Goal: Information Seeking & Learning: Learn about a topic

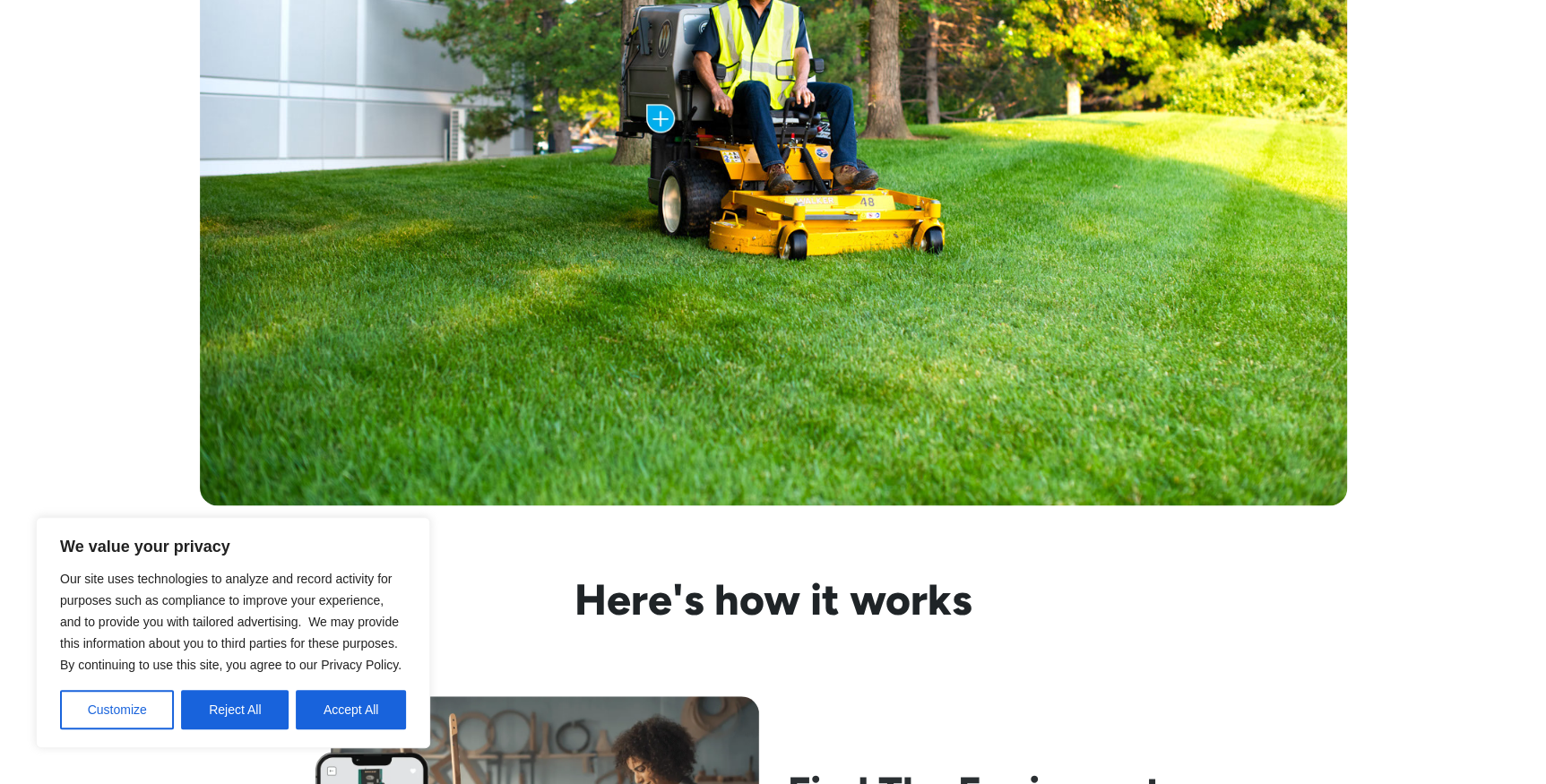
scroll to position [1140, 0]
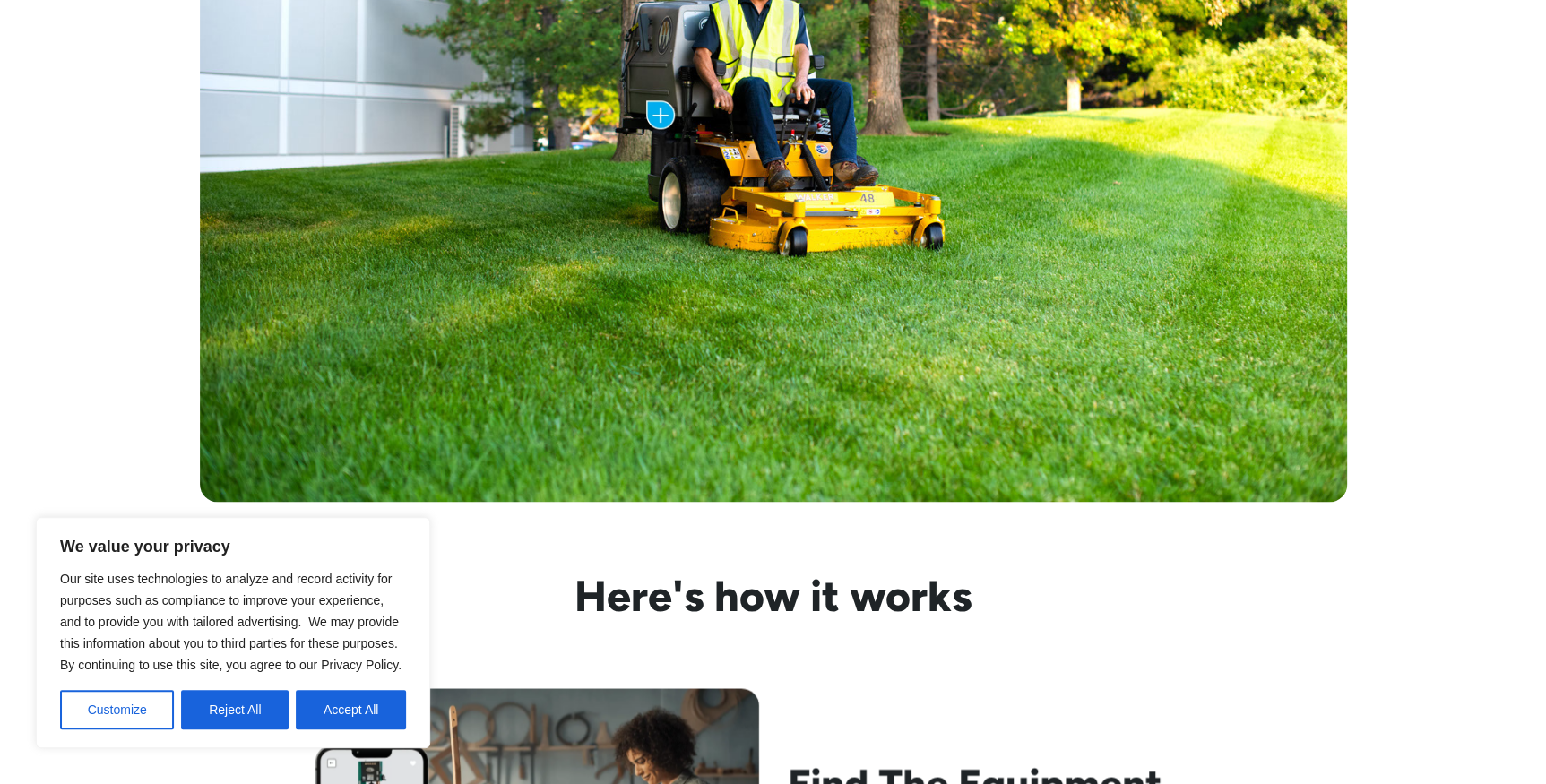
drag, startPoint x: 479, startPoint y: 580, endPoint x: 718, endPoint y: 534, distance: 243.4
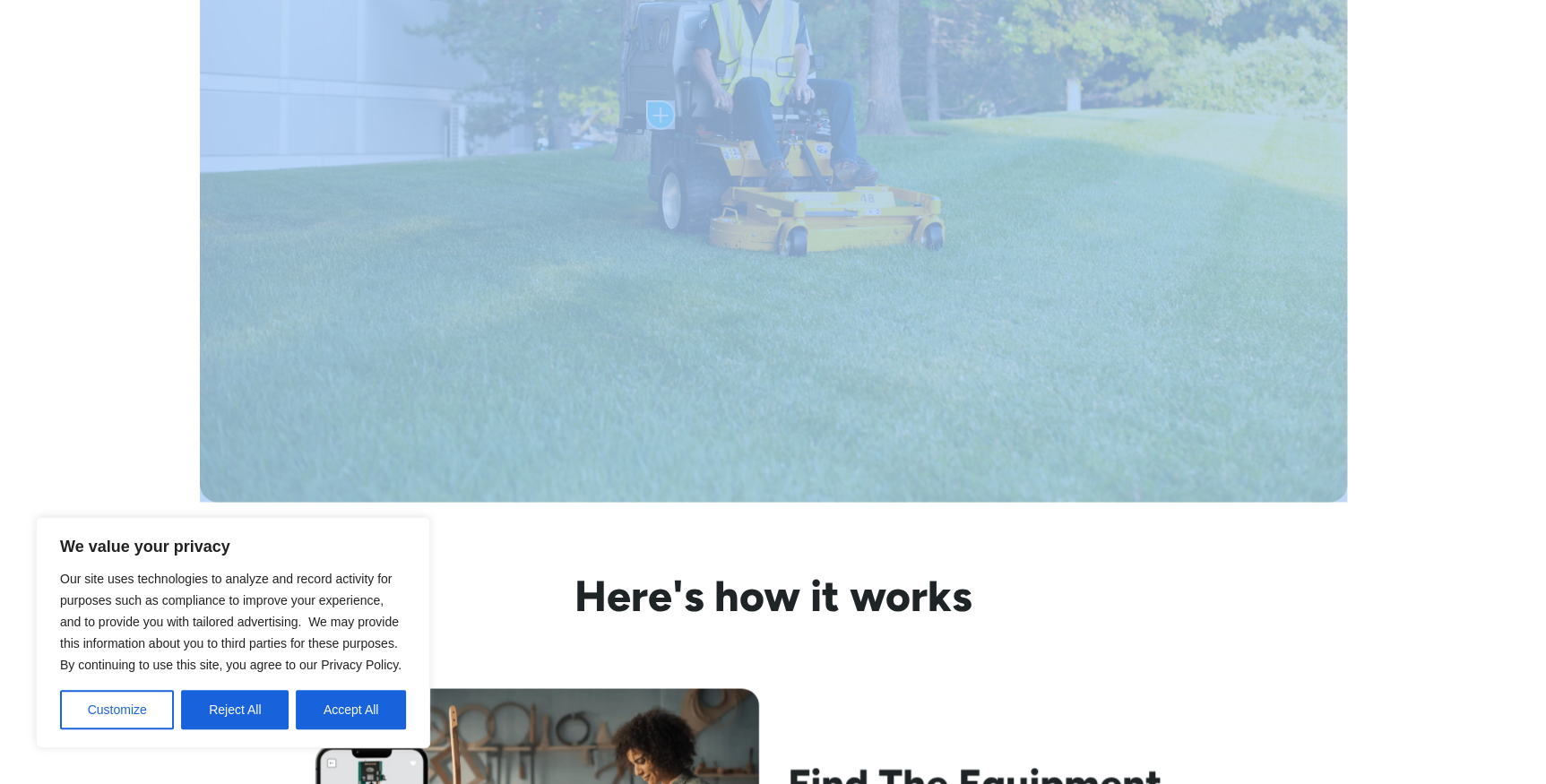
click at [1494, 453] on div "Cost of the Trailer: $5,799.00 Monthly Payment: as low as $200 /mo with Clickle…" at bounding box center [773, 119] width 1546 height 908
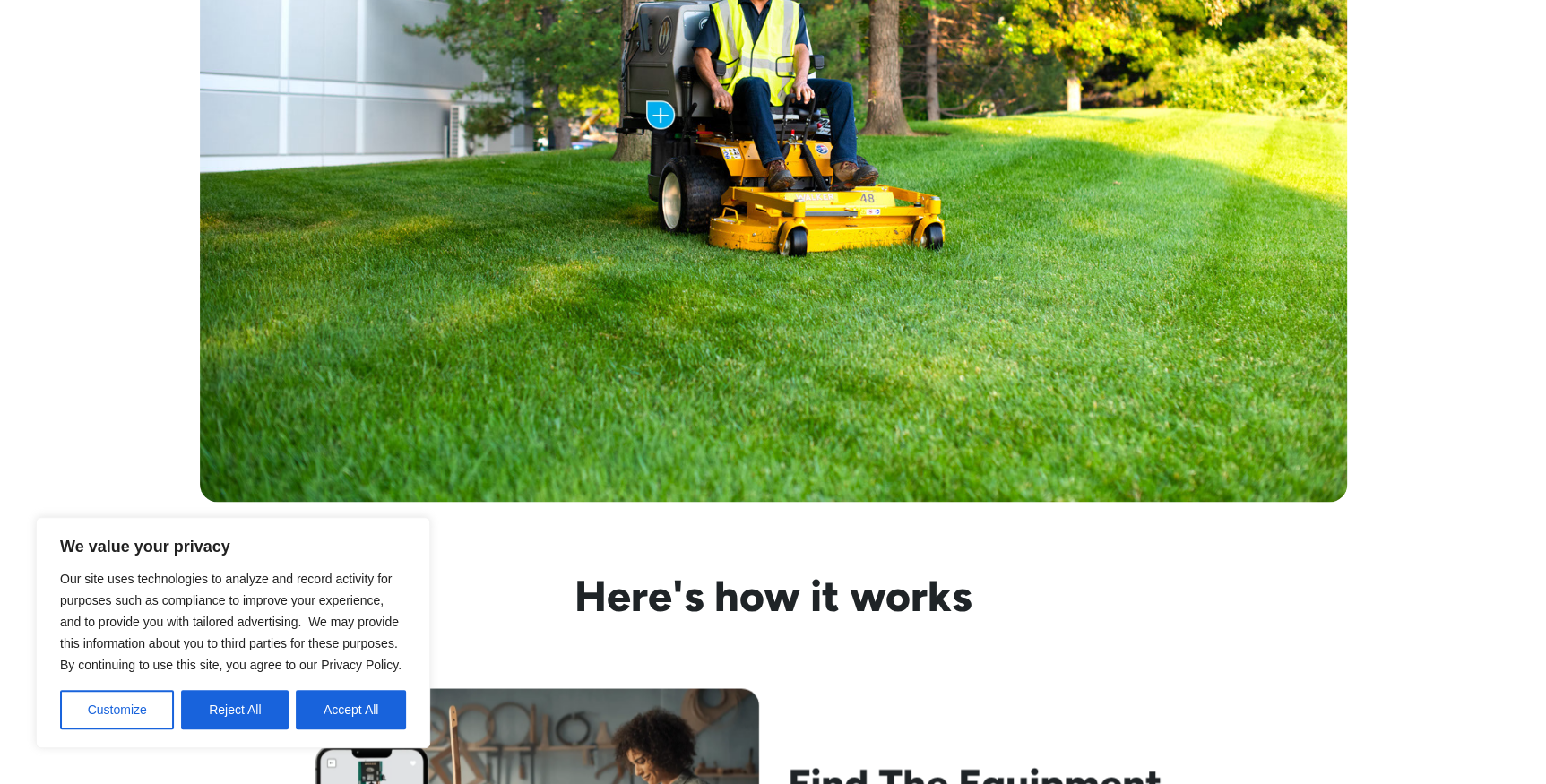
click at [1493, 454] on div "Cost of the Trailer: $5,799.00 Monthly Payment: as low as $200 /mo with Clickle…" at bounding box center [773, 119] width 1546 height 908
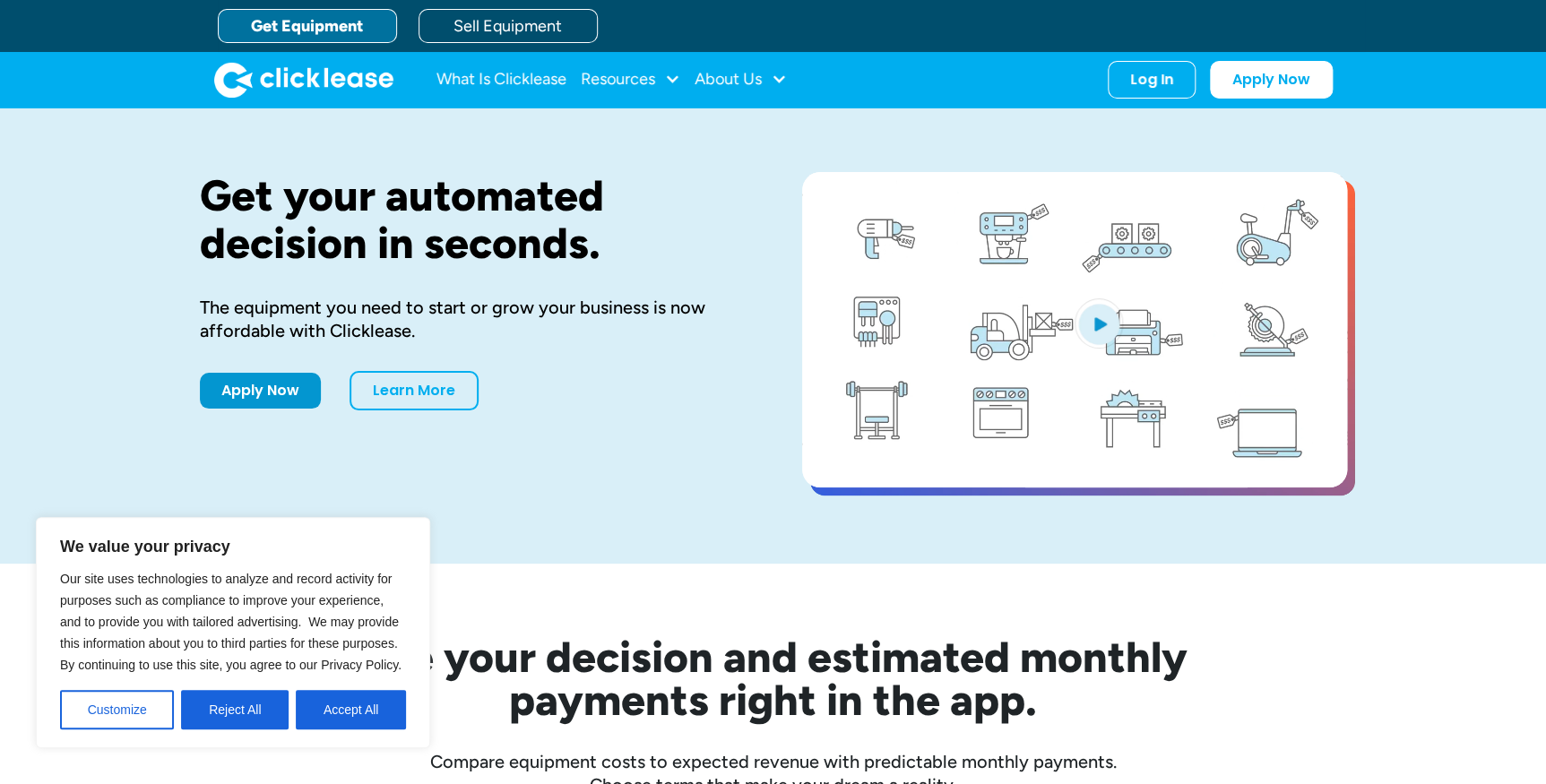
scroll to position [0, 0]
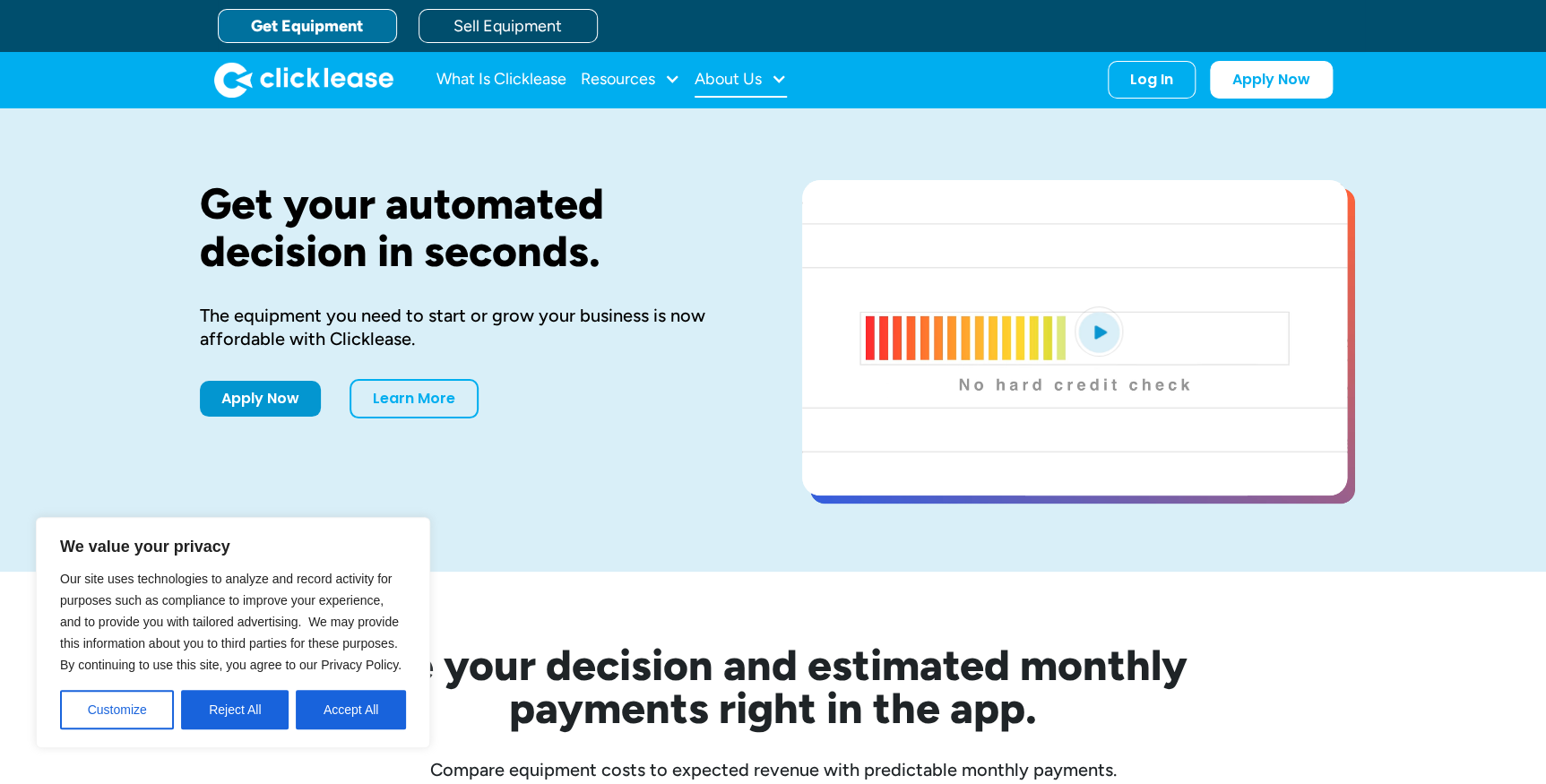
click at [719, 78] on div "About Us" at bounding box center [728, 78] width 67 height 0
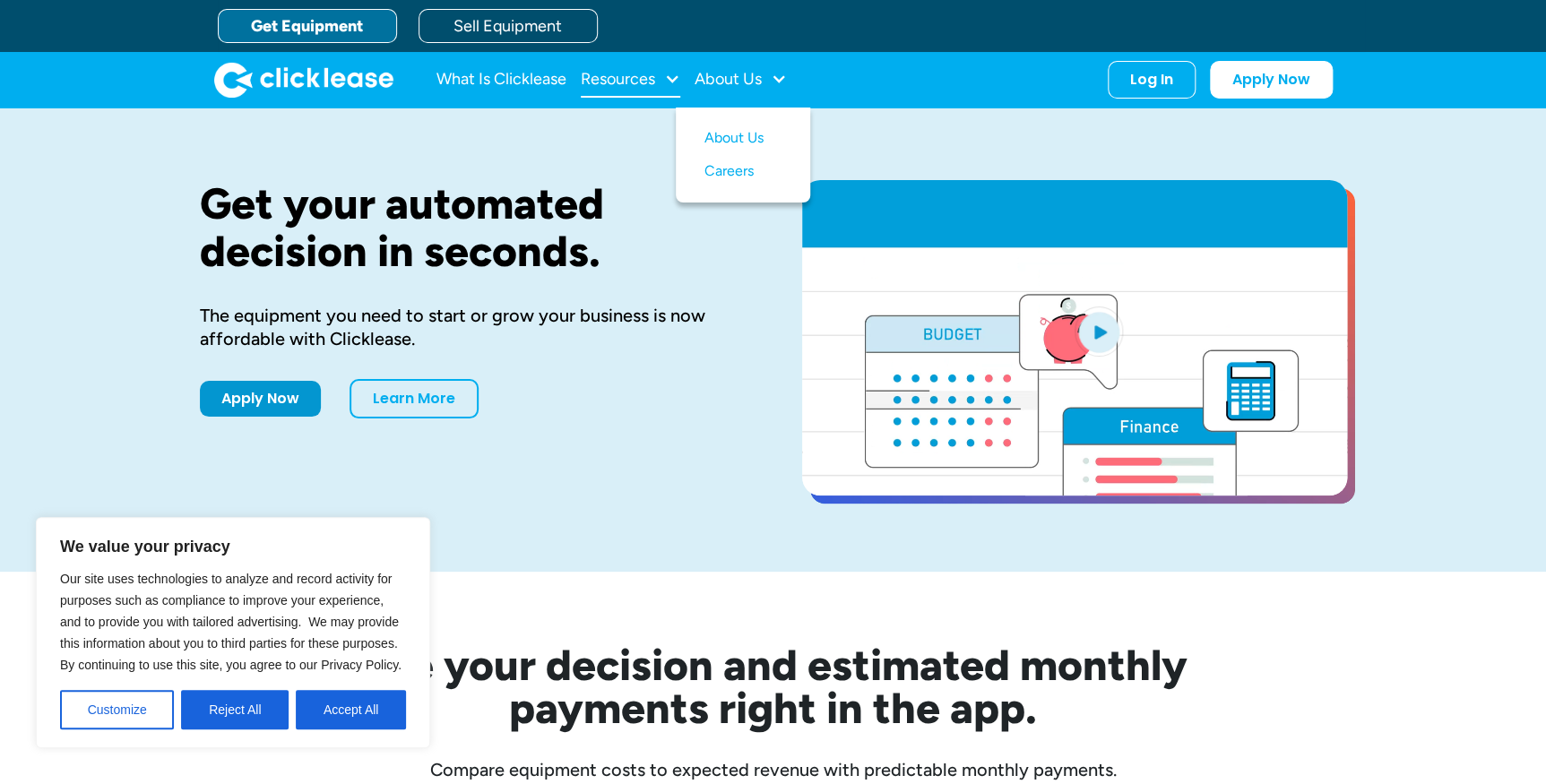
click at [632, 78] on div "Resources" at bounding box center [618, 78] width 75 height 0
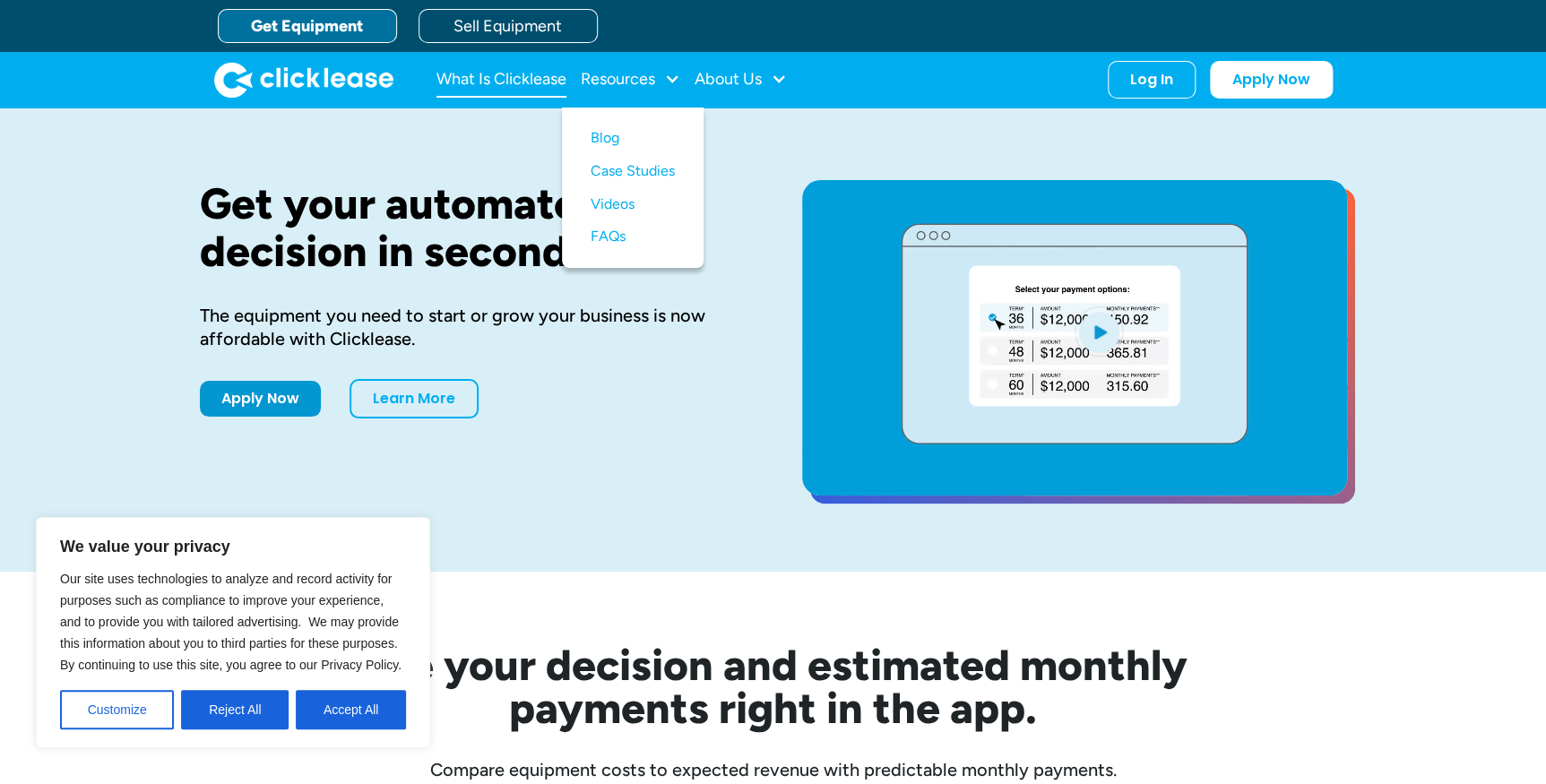
click at [516, 82] on link "What Is Clicklease" at bounding box center [501, 79] width 130 height 35
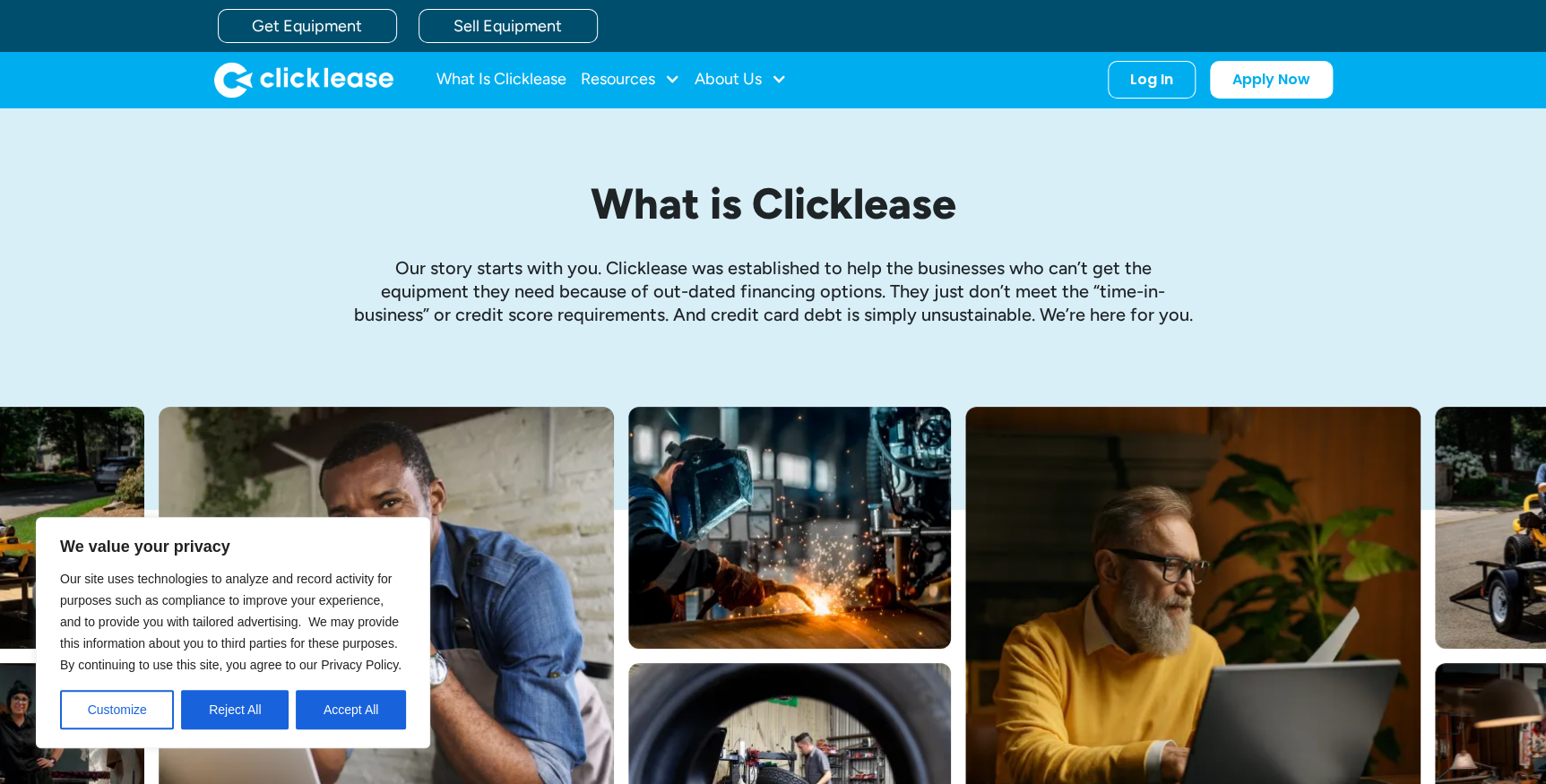
click at [272, 74] on img "home" at bounding box center [303, 79] width 179 height 35
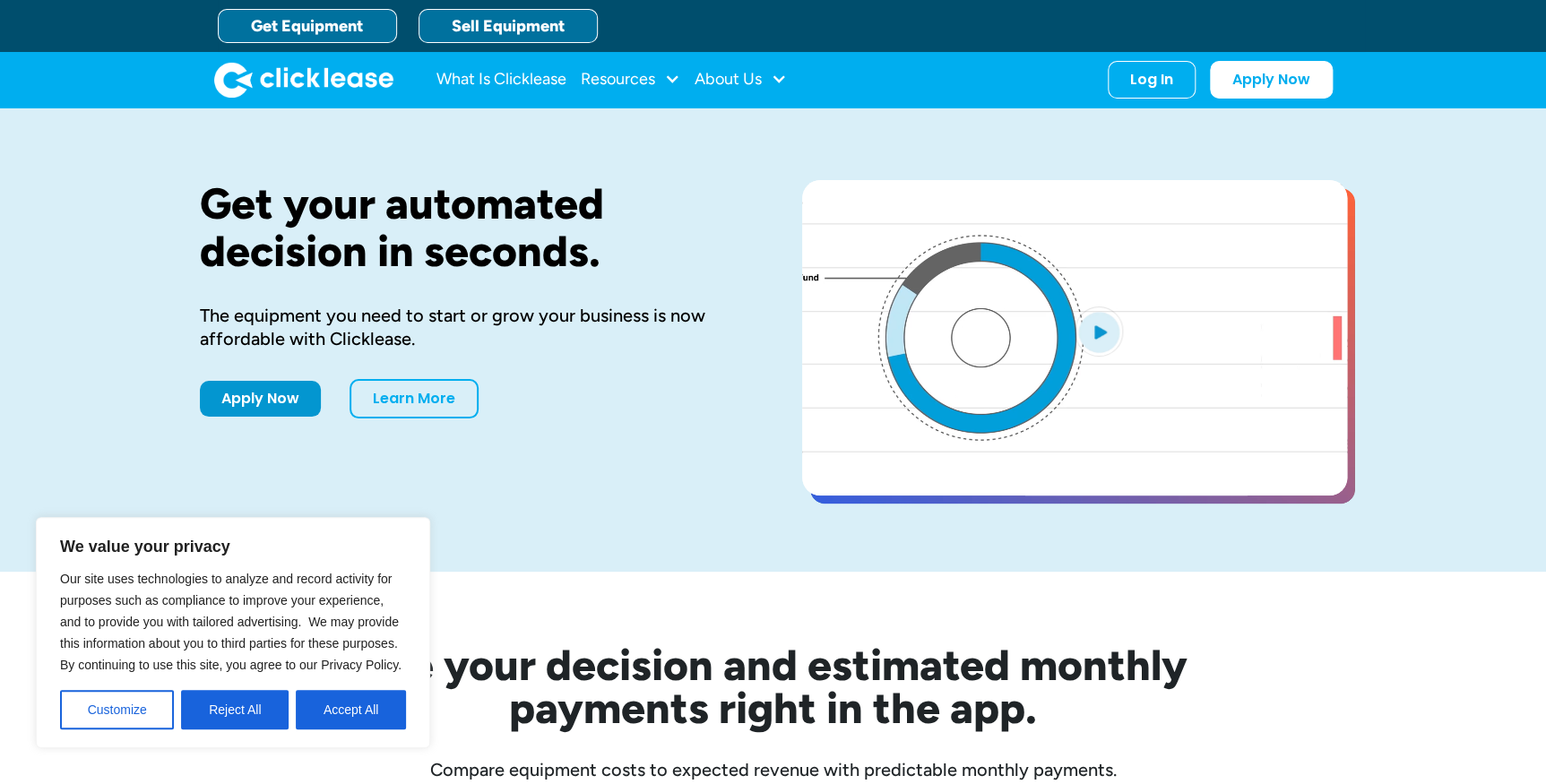
click at [555, 19] on link "Sell Equipment" at bounding box center [508, 26] width 179 height 34
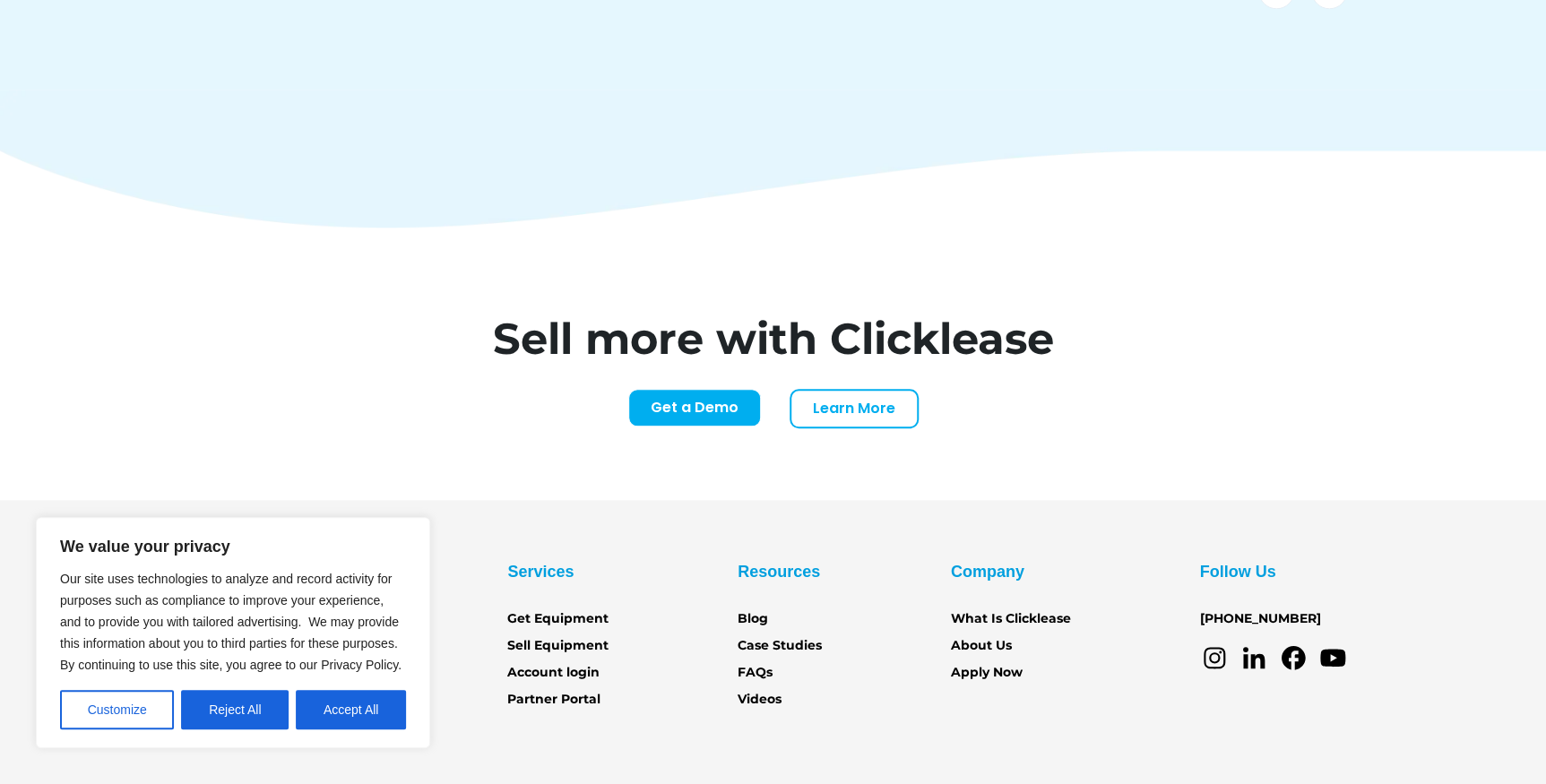
scroll to position [7405, 0]
click at [90, 718] on button "Customize" at bounding box center [117, 709] width 114 height 39
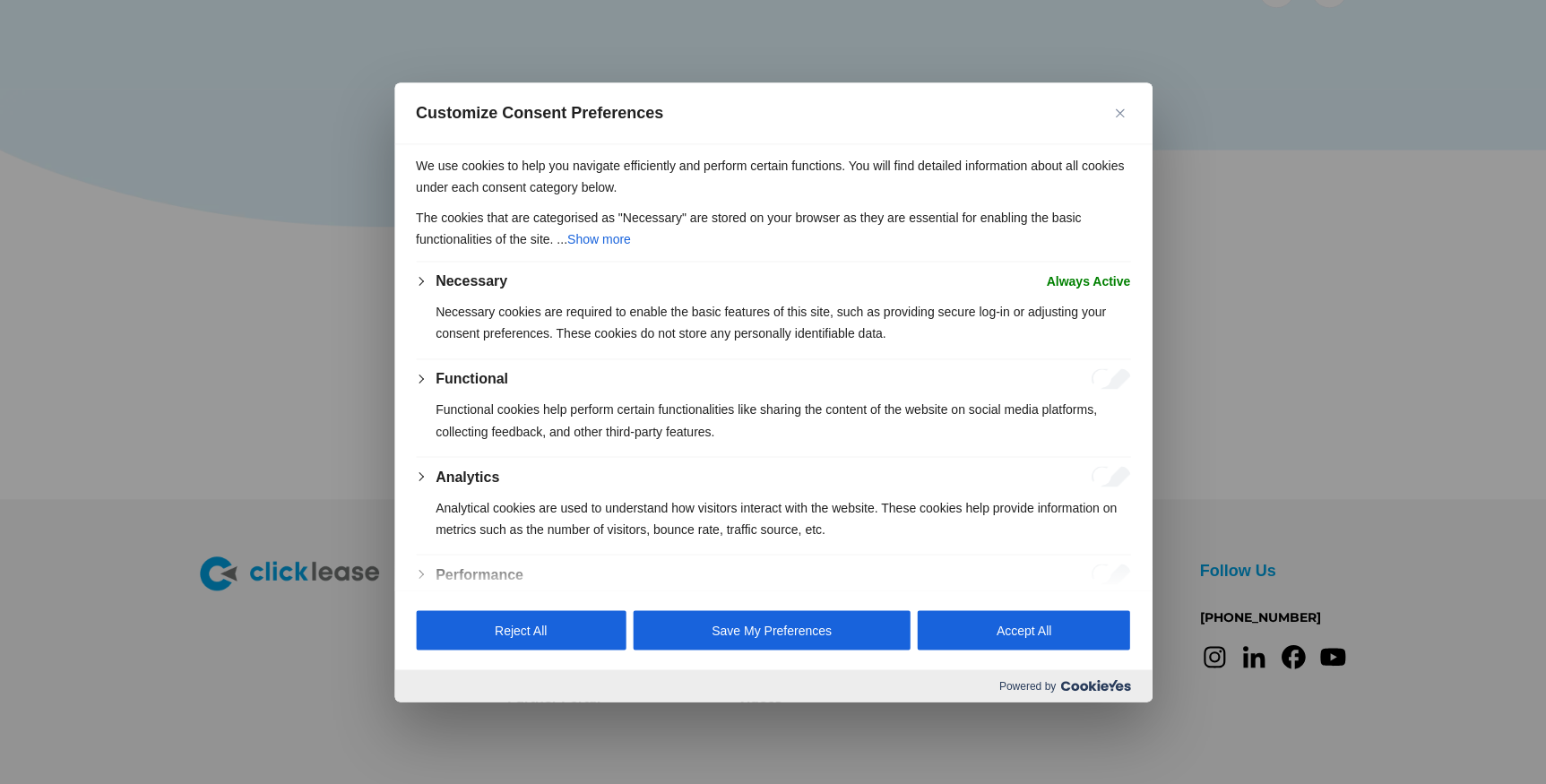
click at [1121, 114] on img "Close" at bounding box center [1119, 112] width 9 height 9
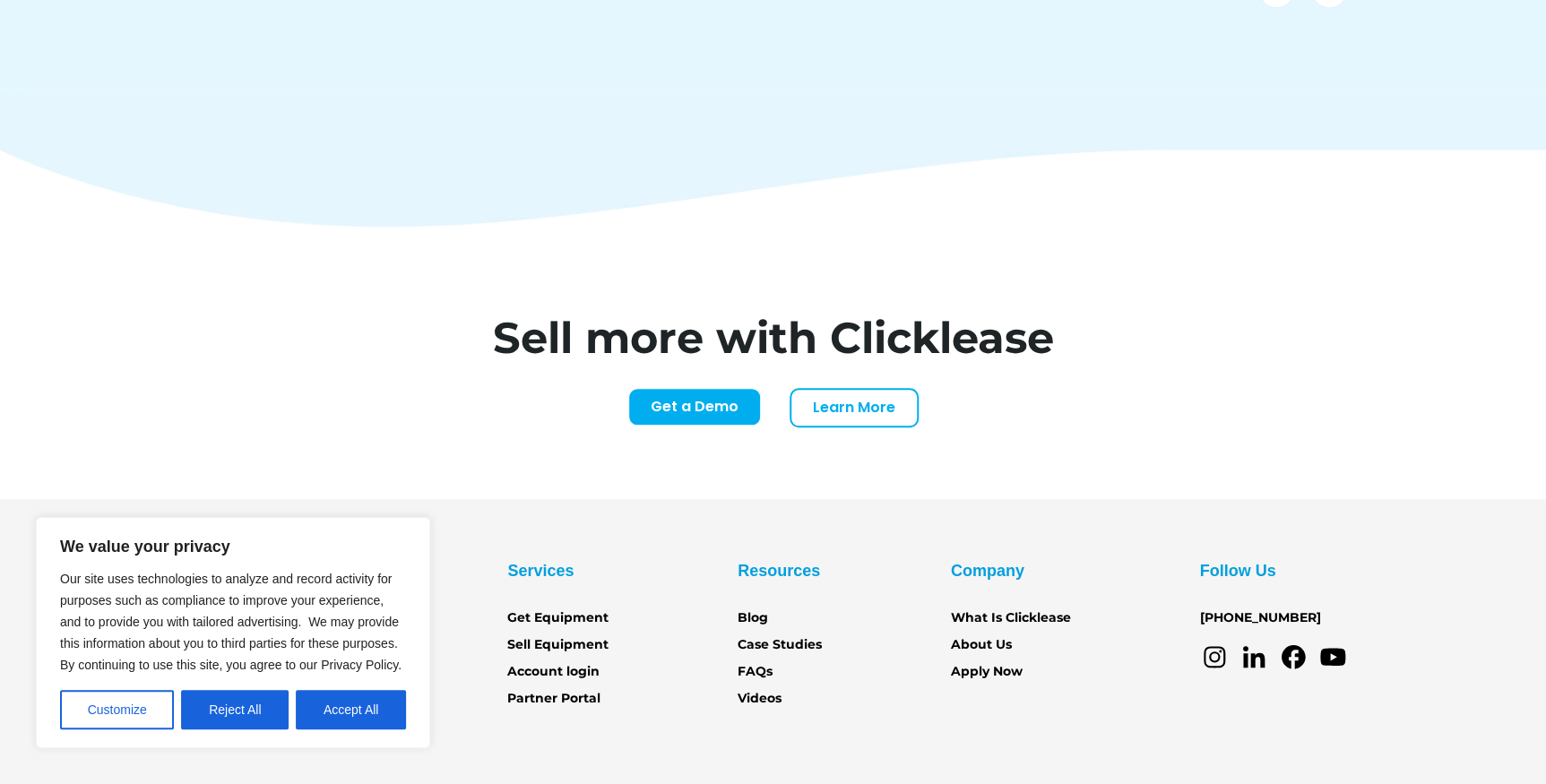
click at [491, 412] on div "Sell more with Clicklease Get a Demo Learn More Name* Email* Company Name* Webs…" at bounding box center [773, 362] width 1147 height 272
click at [986, 636] on link "About Us" at bounding box center [982, 645] width 61 height 20
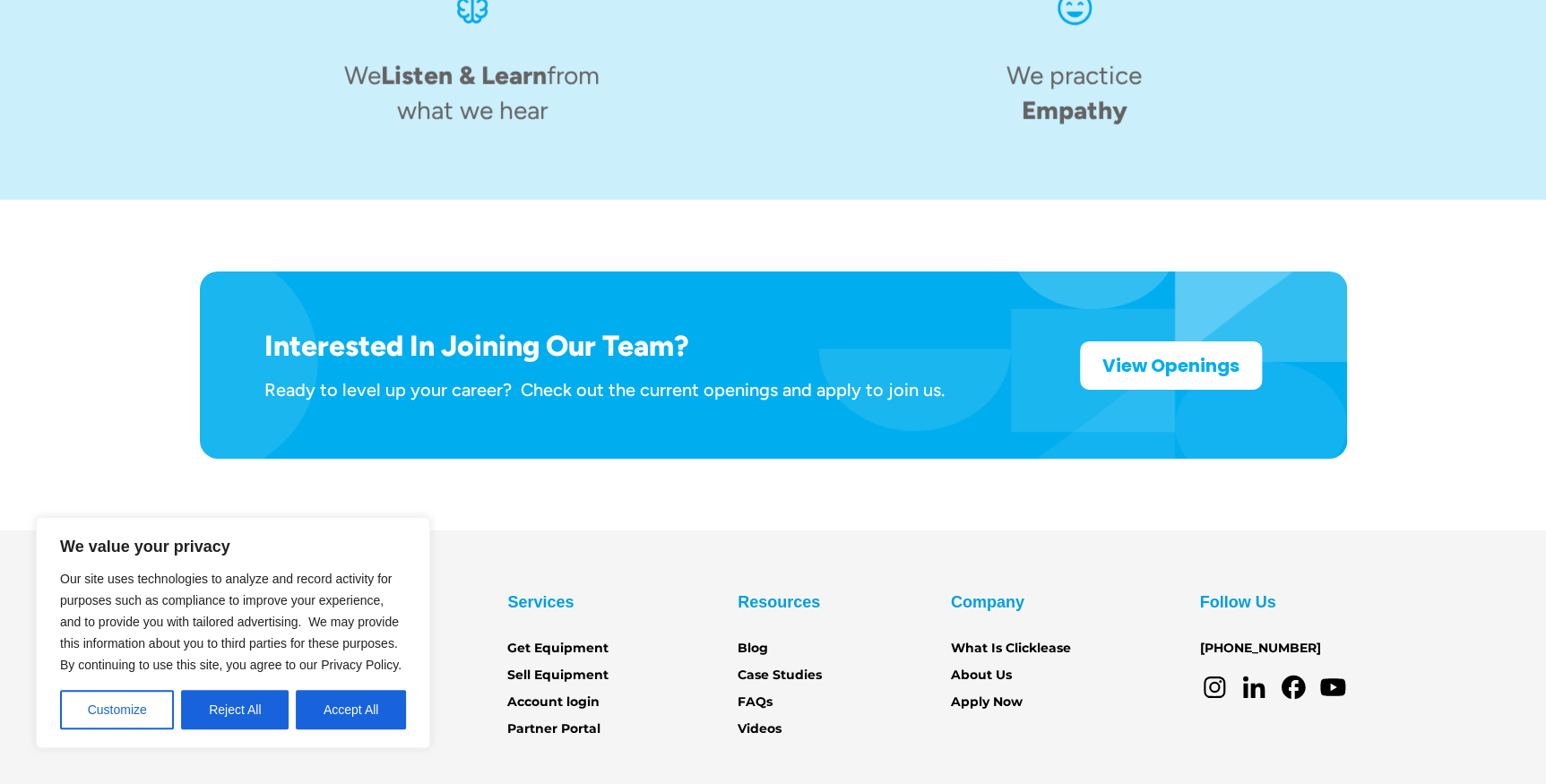
scroll to position [2820, 0]
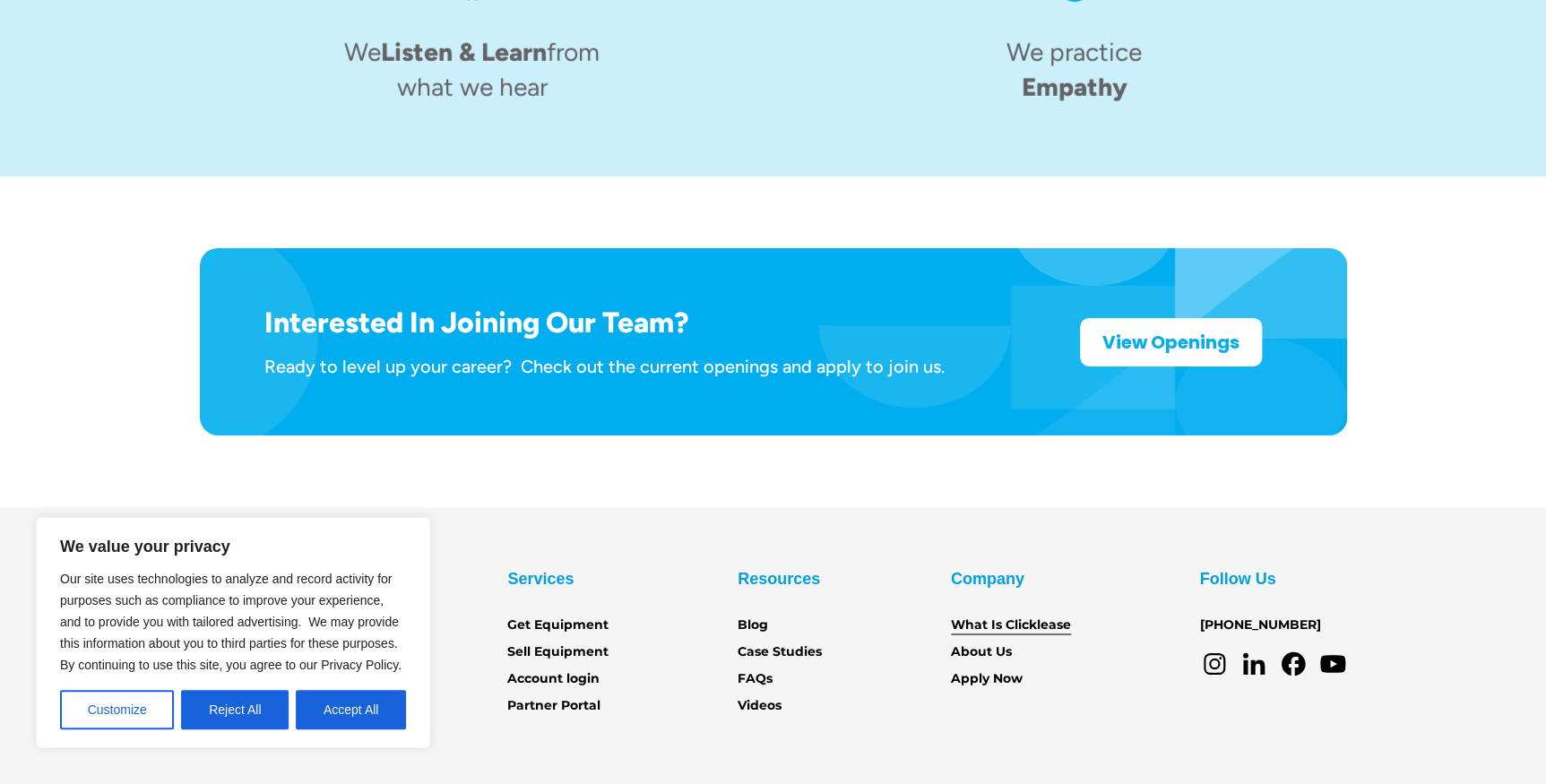
click at [968, 616] on link "What Is Clicklease" at bounding box center [1012, 625] width 120 height 20
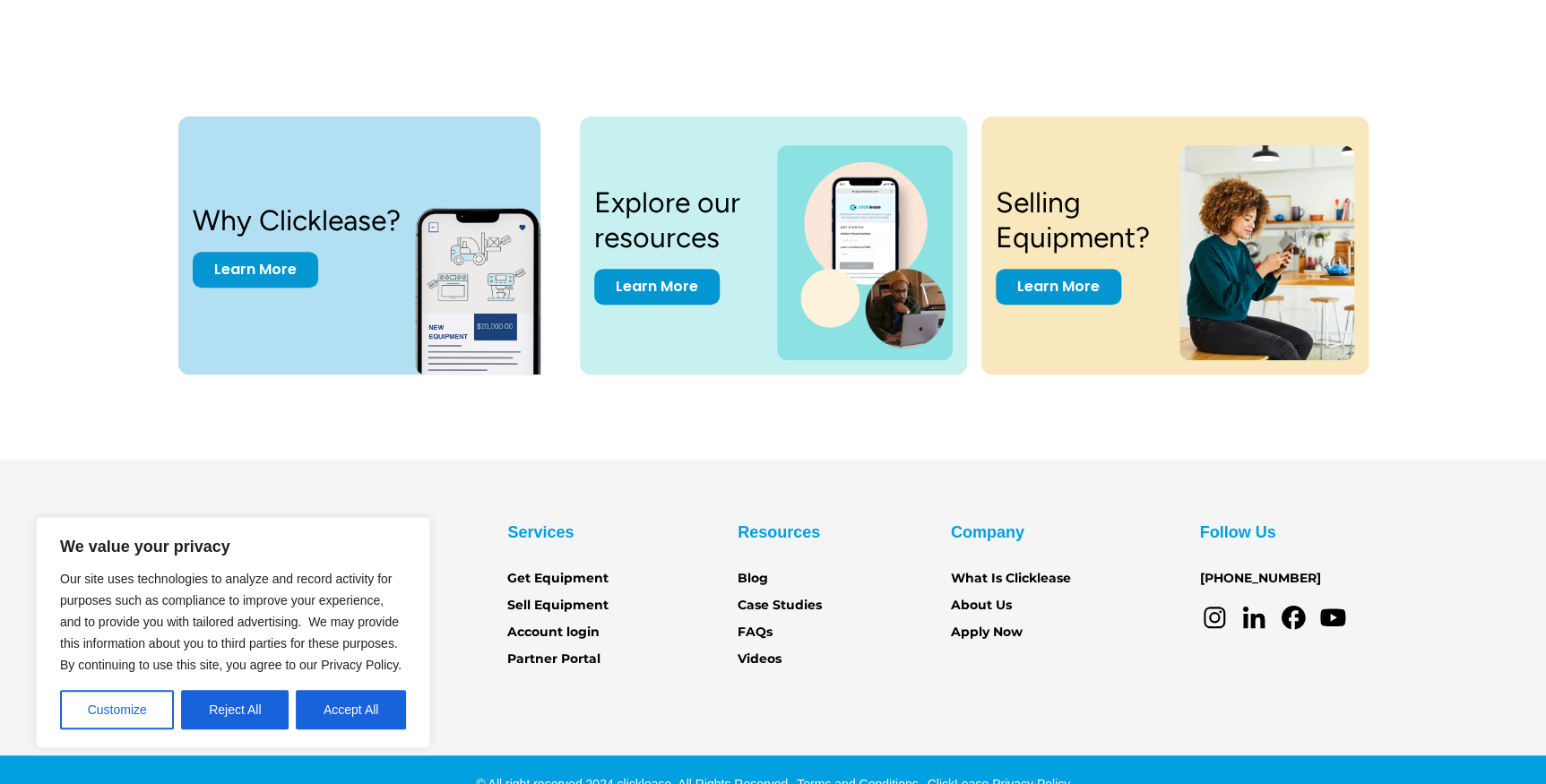
scroll to position [3734, 0]
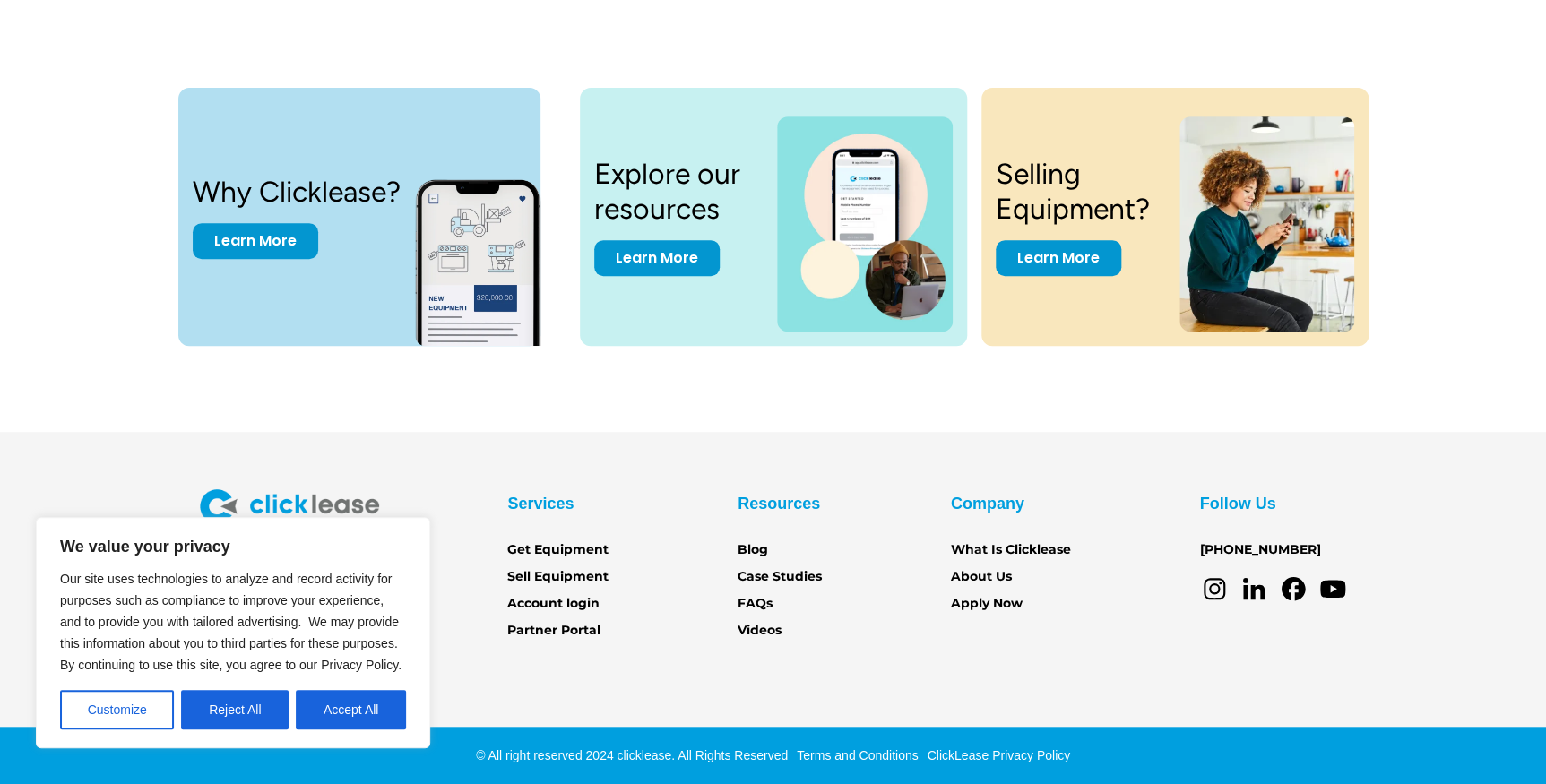
click at [1218, 587] on icon at bounding box center [1213, 588] width 11 height 11
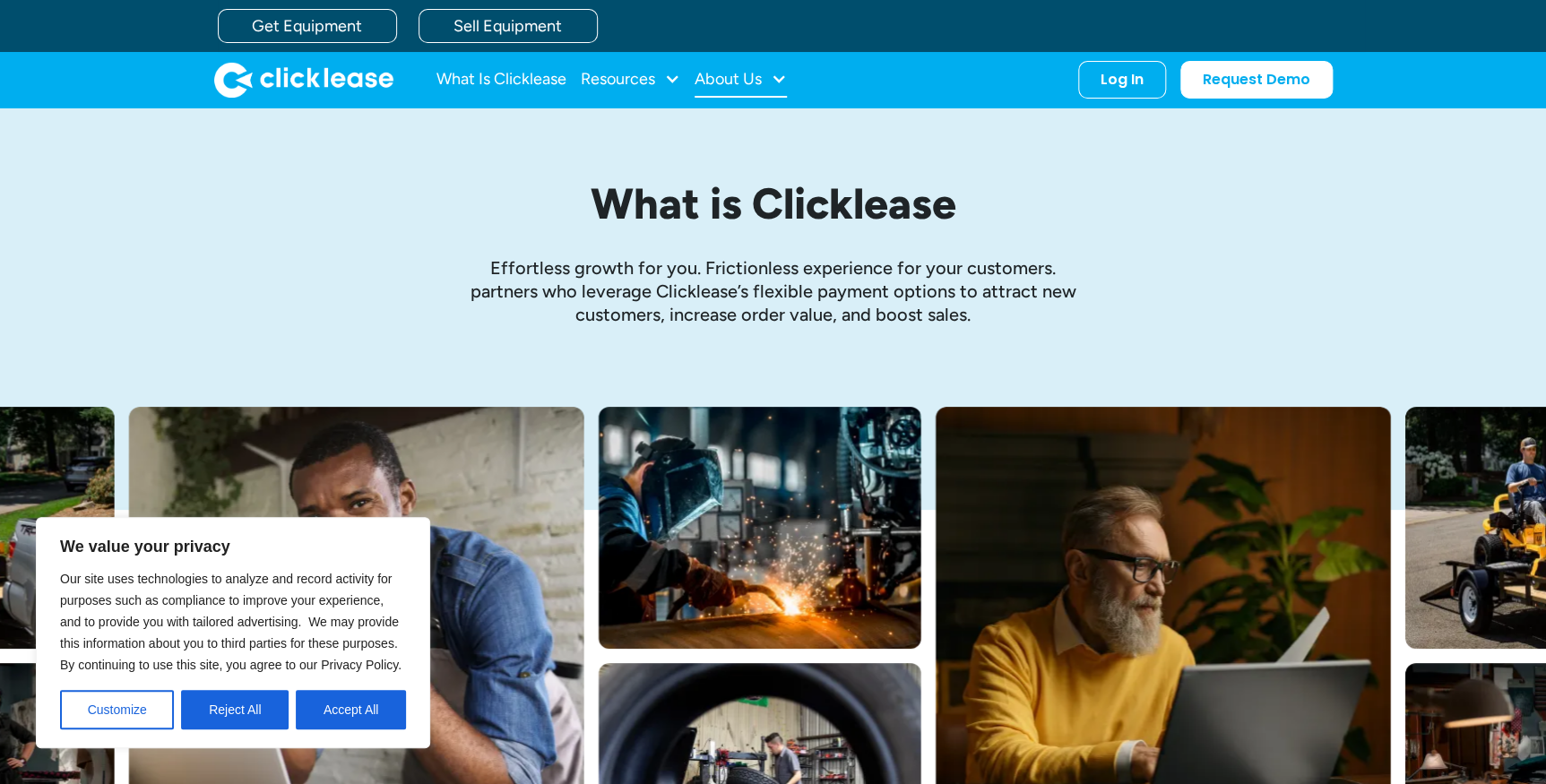
click at [734, 78] on div "About Us" at bounding box center [728, 78] width 67 height 0
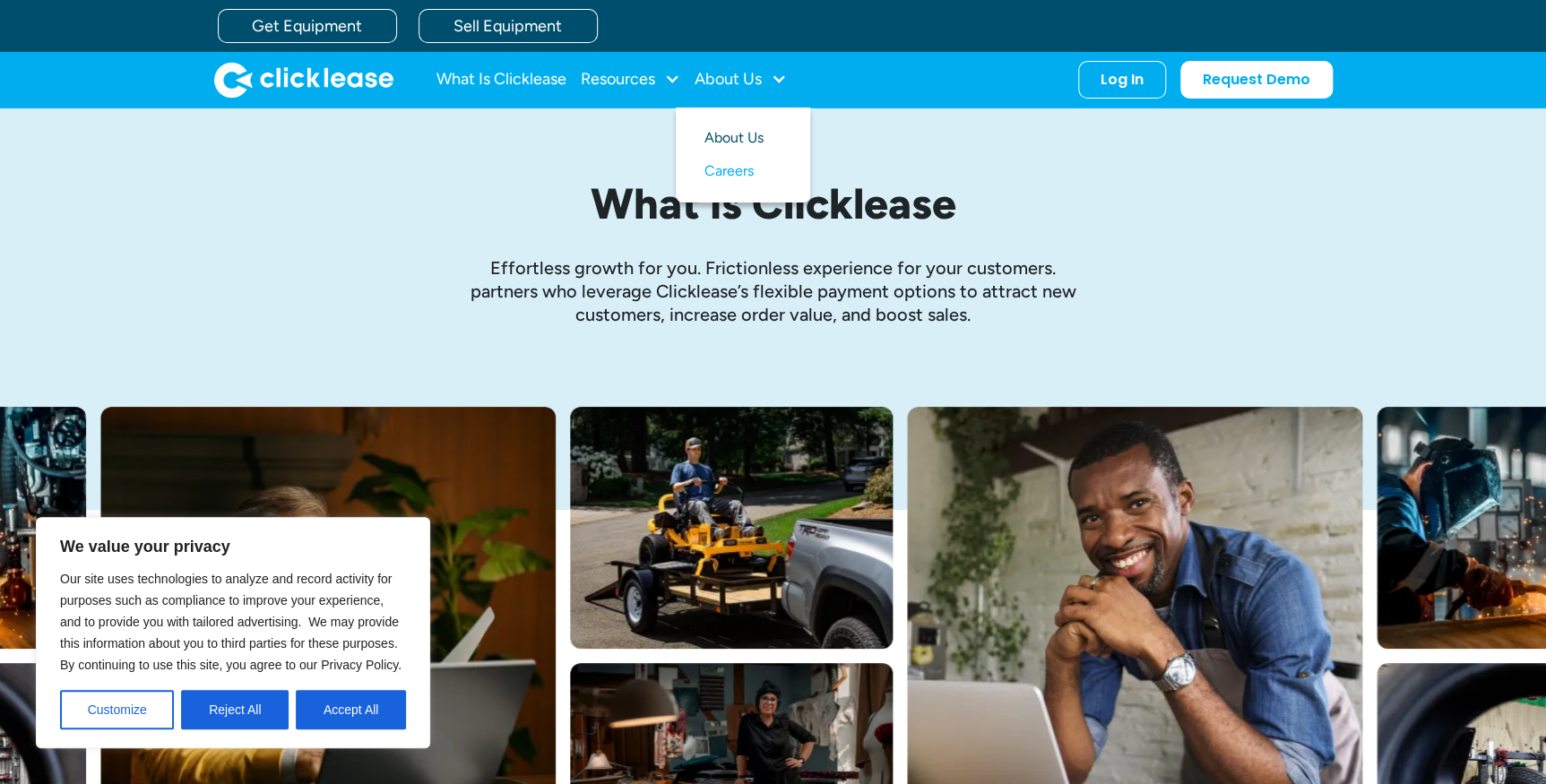
click at [735, 134] on link "About Us" at bounding box center [743, 138] width 77 height 33
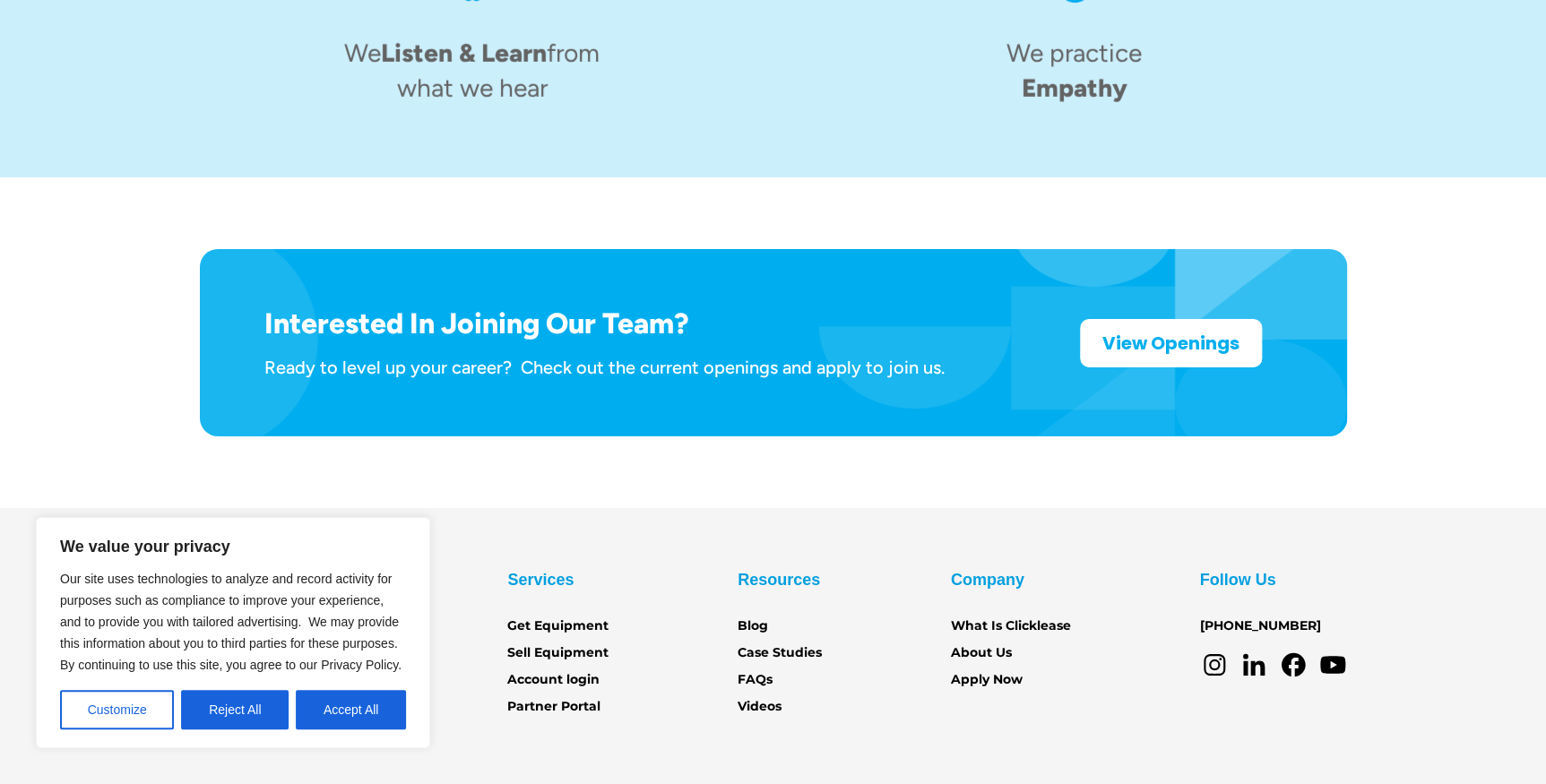
scroll to position [2820, 0]
